Goal: Task Accomplishment & Management: Use online tool/utility

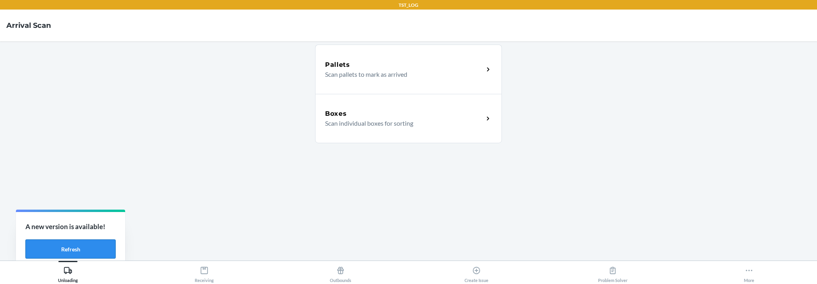
click at [95, 251] on button "Refresh" at bounding box center [70, 248] width 90 height 19
click at [84, 248] on button "Refresh" at bounding box center [70, 248] width 90 height 19
click at [73, 251] on button "Refresh" at bounding box center [70, 248] width 90 height 19
click at [255, 222] on main "Pallets Scan pallets to mark as arrived Boxes Scan individual boxes for sorting" at bounding box center [408, 150] width 817 height 219
click at [83, 248] on button "Refresh" at bounding box center [70, 248] width 90 height 19
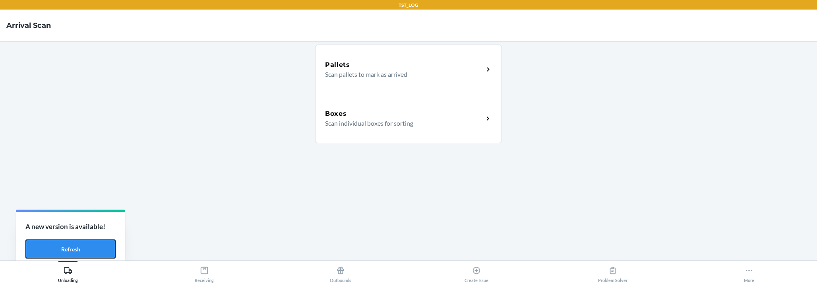
click at [83, 248] on button "Refresh" at bounding box center [70, 248] width 90 height 19
click at [96, 254] on button "Refresh" at bounding box center [70, 248] width 90 height 19
click at [172, 176] on main "Pallets Scan pallets to mark as arrived Boxes Scan individual boxes for sorting" at bounding box center [408, 150] width 817 height 219
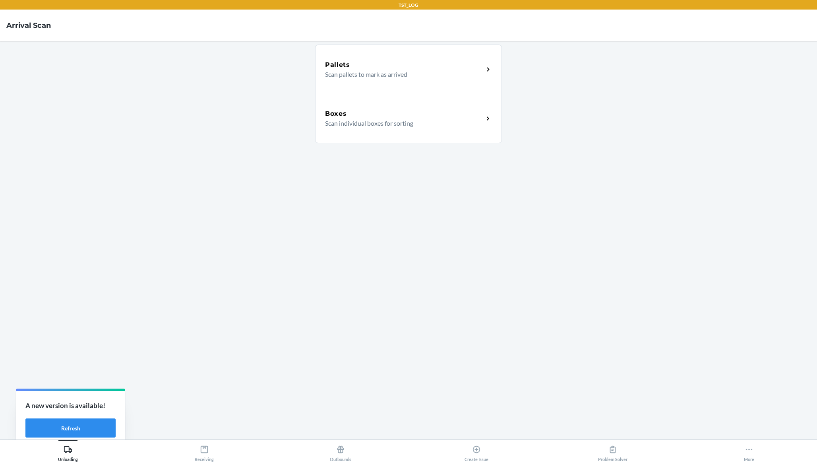
click at [654, 248] on main "Pallets Scan pallets to mark as arrived Boxes Scan individual boxes for sorting" at bounding box center [408, 240] width 817 height 398
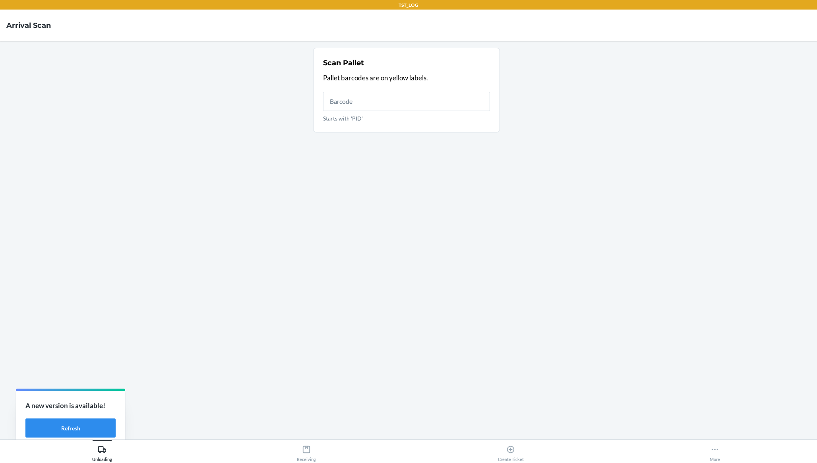
click at [185, 93] on section "Scan Pallet Pallet barcodes are on yellow labels. Starts with 'PID'" at bounding box center [408, 240] width 804 height 385
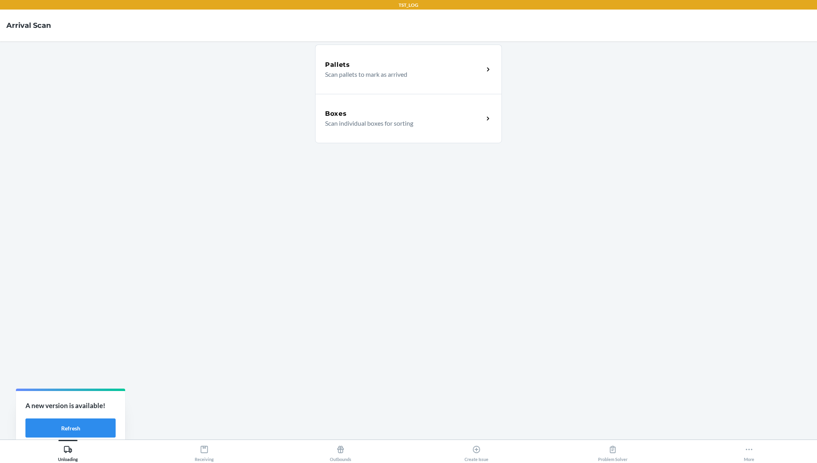
click at [121, 118] on main "Pallets Scan pallets to mark as arrived Boxes Scan individual boxes for sorting" at bounding box center [408, 240] width 817 height 398
